Goal: Information Seeking & Learning: Learn about a topic

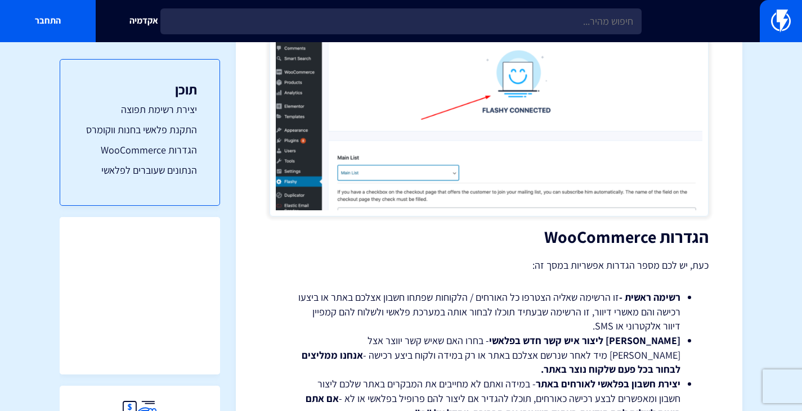
scroll to position [1498, 0]
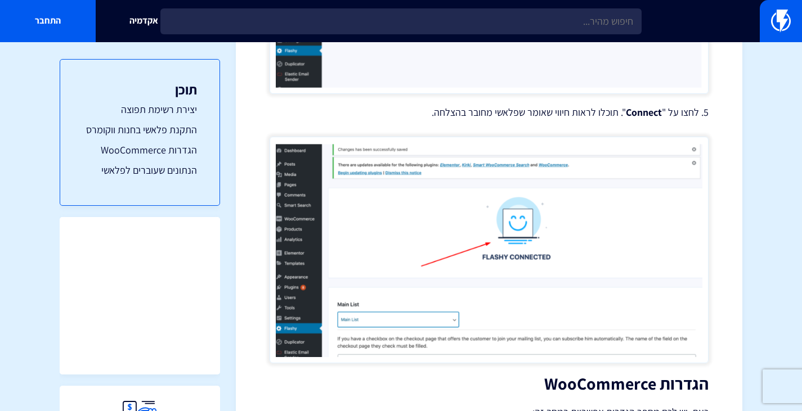
click at [134, 19] on link "אקדמיה" at bounding box center [144, 21] width 96 height 42
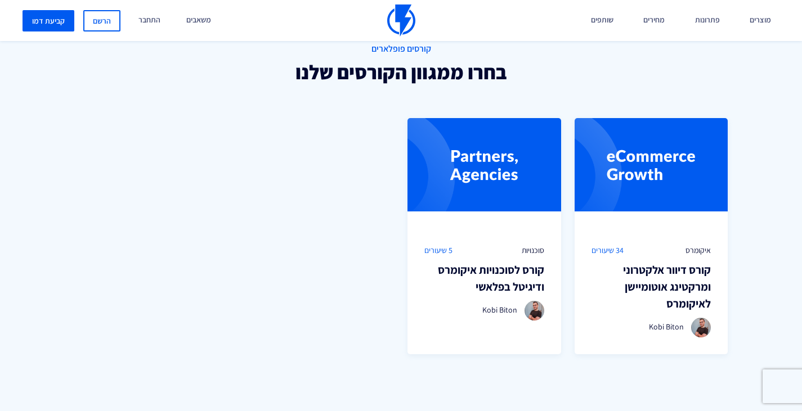
scroll to position [746, 0]
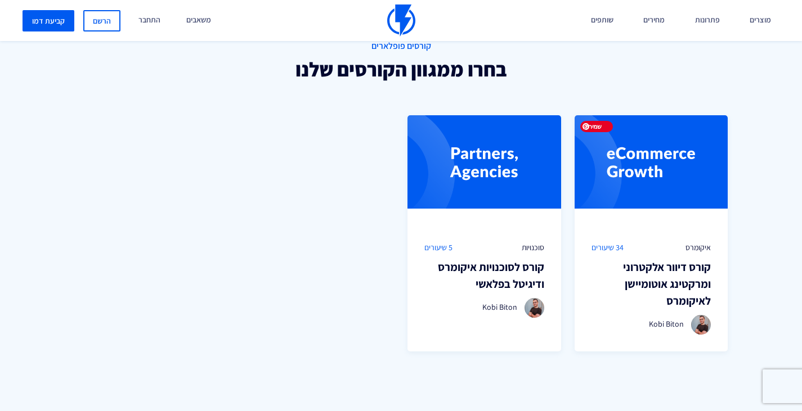
click at [624, 168] on img at bounding box center [651, 170] width 154 height 110
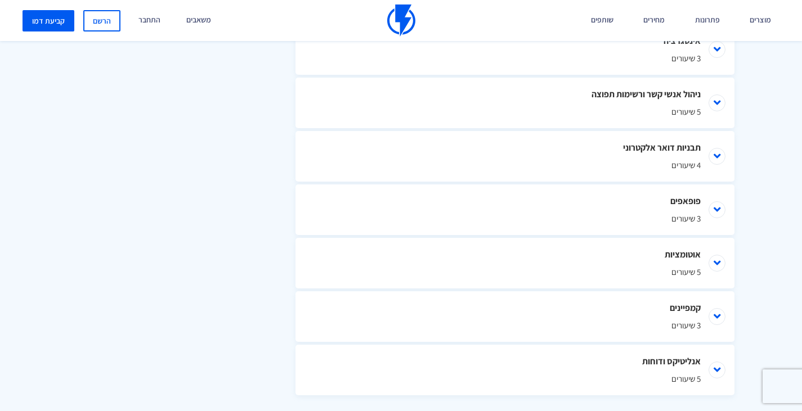
scroll to position [687, 0]
click at [659, 219] on span "3 שיעורים" at bounding box center [514, 219] width 371 height 12
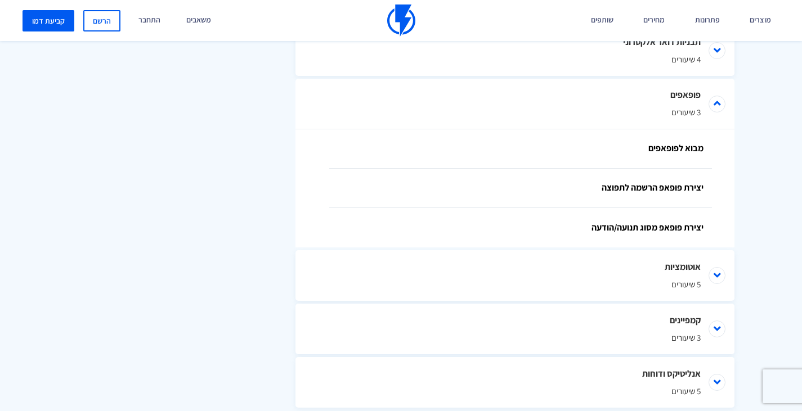
scroll to position [783, 0]
